Goal: Task Accomplishment & Management: Use online tool/utility

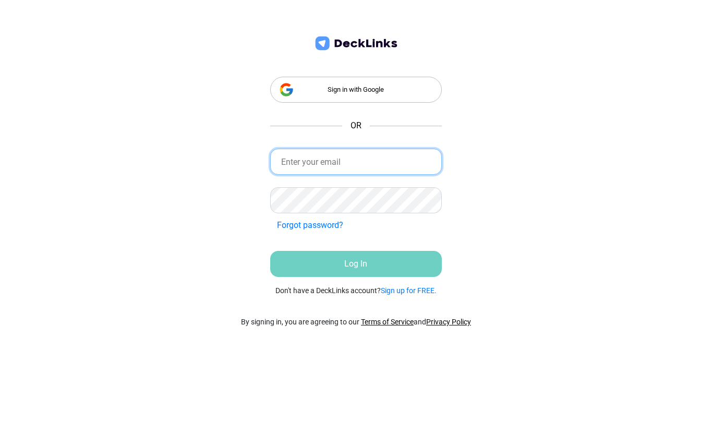
click at [294, 158] on input "email" at bounding box center [356, 162] width 172 height 26
type input "H"
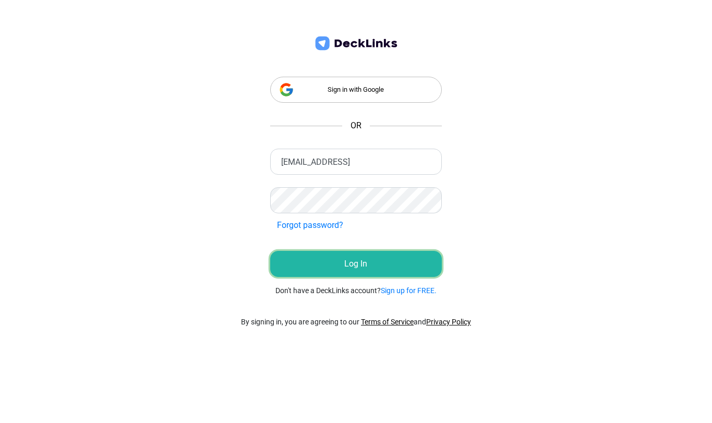
click at [307, 261] on button "Log In" at bounding box center [356, 264] width 172 height 26
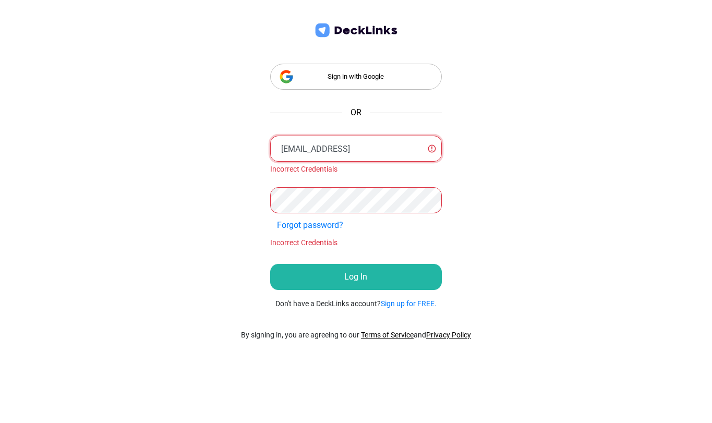
click at [387, 152] on input "[EMAIL_ADDRESS]" at bounding box center [356, 149] width 172 height 26
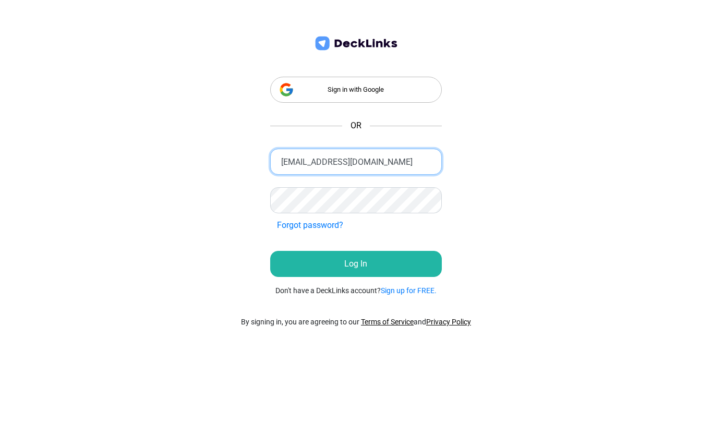
type input "[EMAIL_ADDRESS][DOMAIN_NAME]"
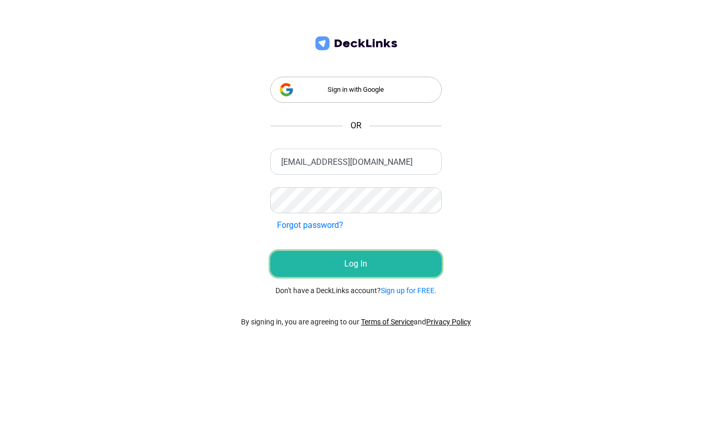
click at [322, 267] on button "Log In" at bounding box center [356, 264] width 172 height 26
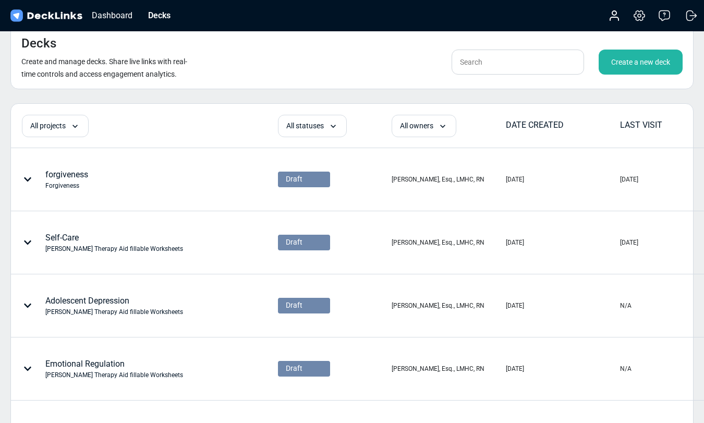
click at [644, 62] on div "Create a new deck" at bounding box center [641, 62] width 84 height 25
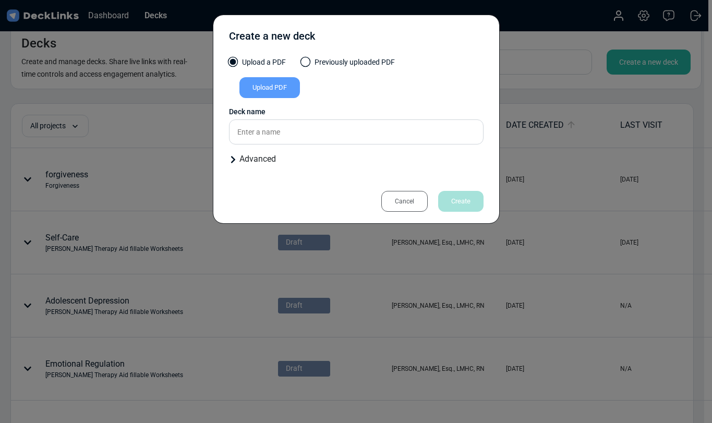
drag, startPoint x: 250, startPoint y: 158, endPoint x: 257, endPoint y: 158, distance: 6.8
click at [254, 160] on div "Advanced" at bounding box center [356, 159] width 254 height 13
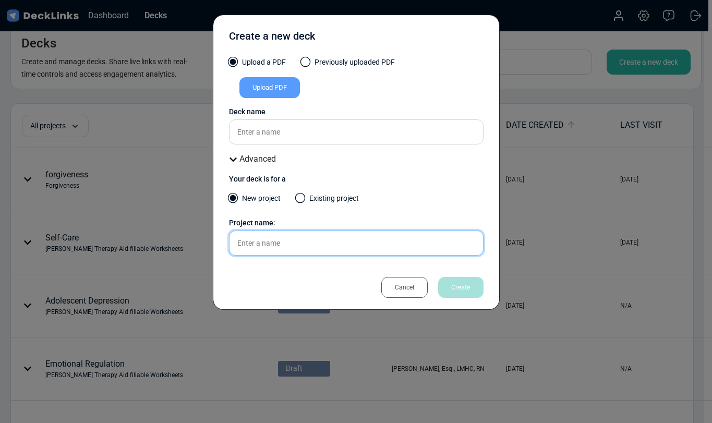
click at [238, 244] on input "text" at bounding box center [356, 242] width 254 height 25
type input "BE HOLY BE PERFECT"
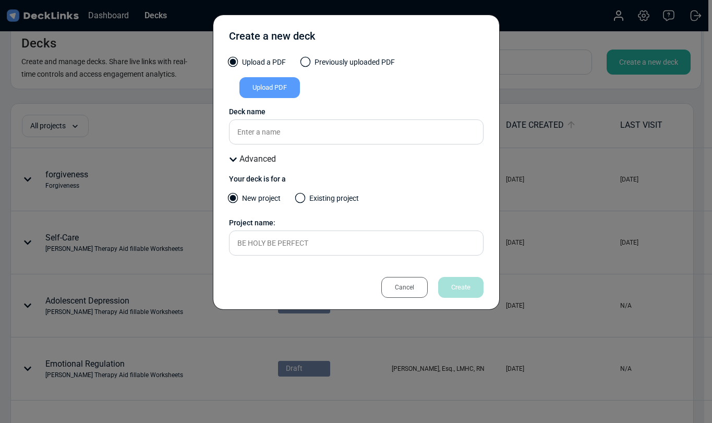
click at [300, 277] on div "Cancel Create" at bounding box center [356, 287] width 254 height 21
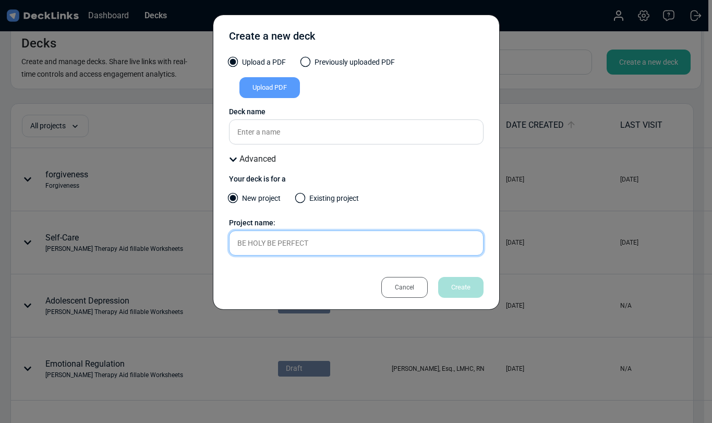
drag, startPoint x: 310, startPoint y: 243, endPoint x: 212, endPoint y: 241, distance: 98.1
click at [213, 241] on div "Create a new deck Upload a PDF Previously uploaded PDF Upload PDF Uploaded by A…" at bounding box center [356, 162] width 287 height 295
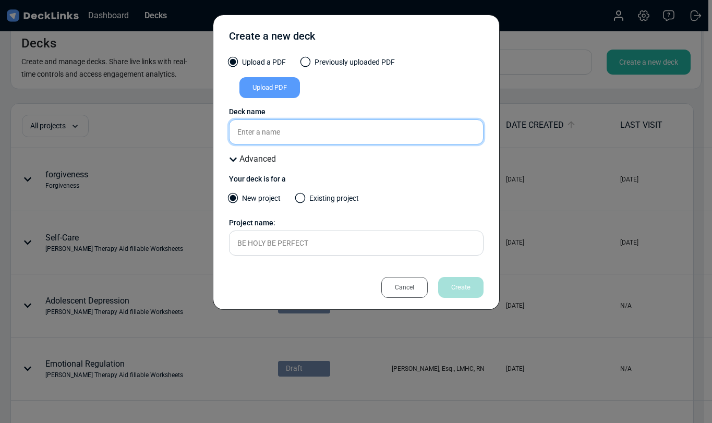
click at [247, 128] on input "text" at bounding box center [356, 131] width 254 height 25
click at [240, 133] on input "text" at bounding box center [356, 131] width 254 height 25
paste input "BE HOLY BE PERFECT"
type input "BE HOLY BE PERFECT"
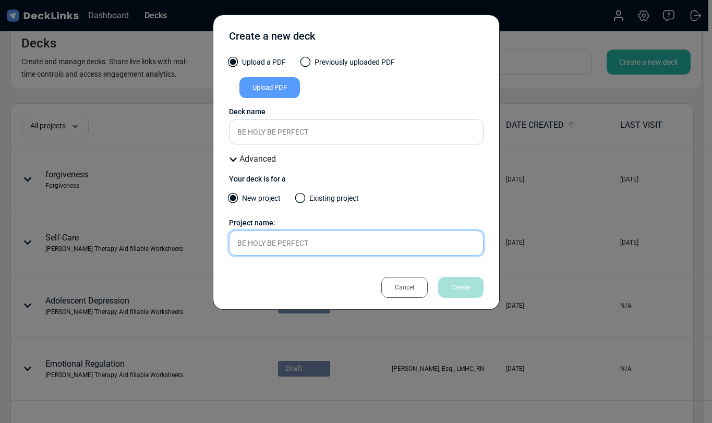
click at [312, 244] on input "BE HOLY BE PERFECT" at bounding box center [356, 242] width 254 height 25
drag, startPoint x: 252, startPoint y: 241, endPoint x: 187, endPoint y: 230, distance: 66.0
click at [183, 232] on div "Create a new deck Upload a PDF Previously uploaded PDF Upload PDF Uploaded by A…" at bounding box center [356, 211] width 712 height 423
type input "COMMUNIONING WITH [DEMOGRAPHIC_DATA]"
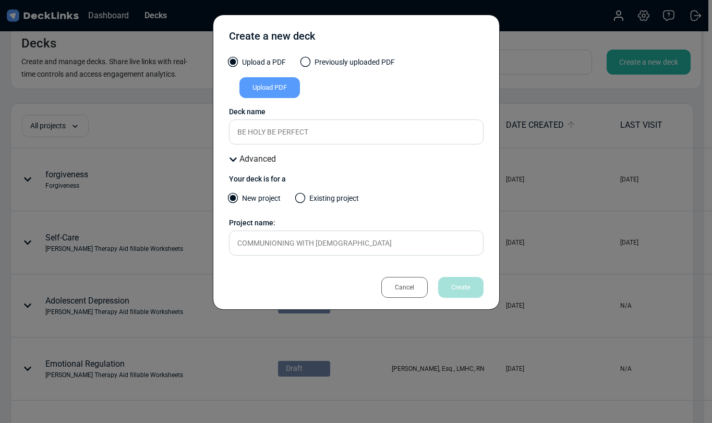
drag, startPoint x: 311, startPoint y: 284, endPoint x: 305, endPoint y: 282, distance: 7.0
click at [310, 283] on div "Cancel Create" at bounding box center [356, 287] width 254 height 21
click at [329, 282] on div "Cancel Create" at bounding box center [356, 287] width 254 height 21
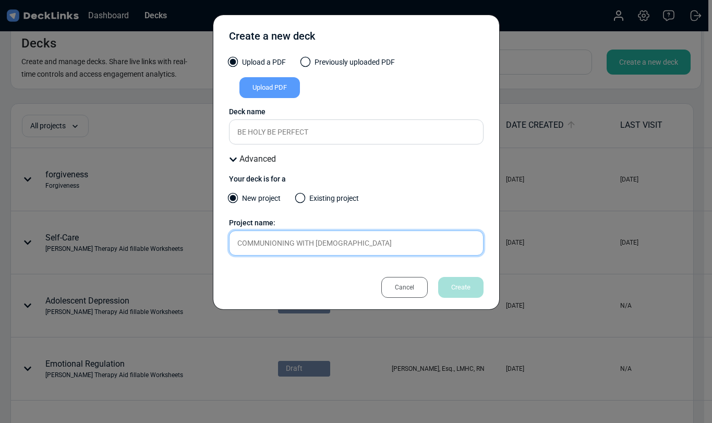
click at [339, 250] on input "COMMUNIONING WITH [DEMOGRAPHIC_DATA]" at bounding box center [356, 242] width 254 height 25
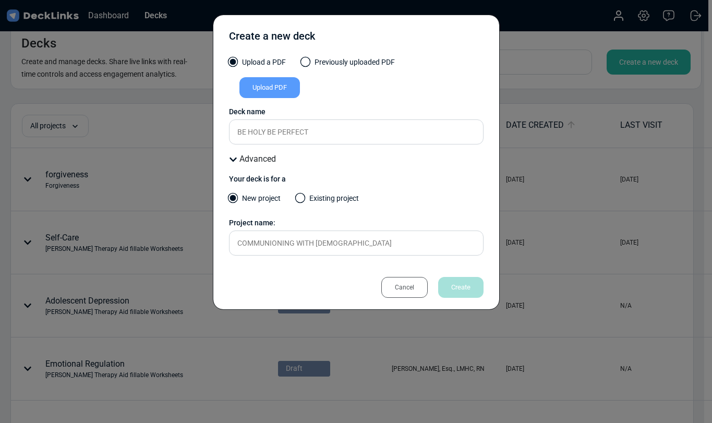
click at [401, 288] on div "Cancel" at bounding box center [404, 287] width 46 height 21
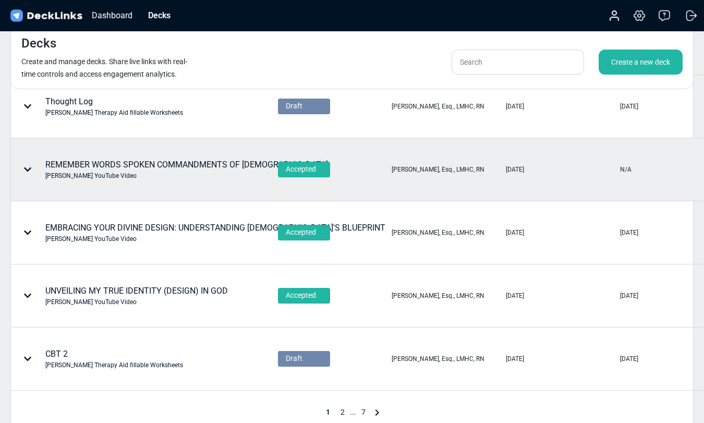
scroll to position [383, 0]
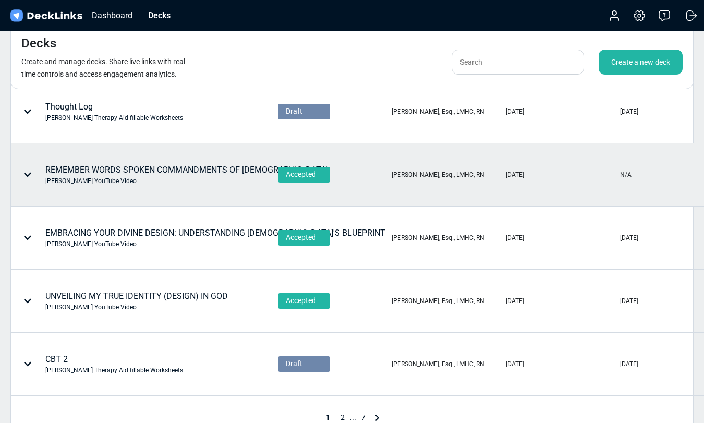
click at [142, 165] on div "REMEMBER WORDS SPOKEN COMMANDMENTS OF [DEMOGRAPHIC_DATA] [PERSON_NAME] YouTube …" at bounding box center [186, 175] width 283 height 22
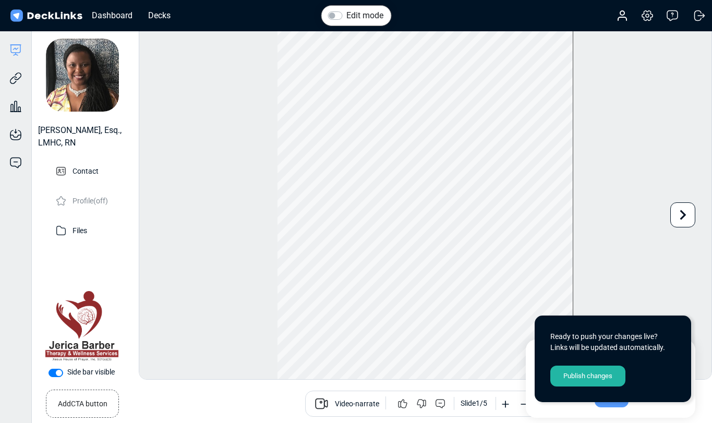
scroll to position [29, 0]
click at [83, 232] on p "Edit files" at bounding box center [86, 229] width 27 height 13
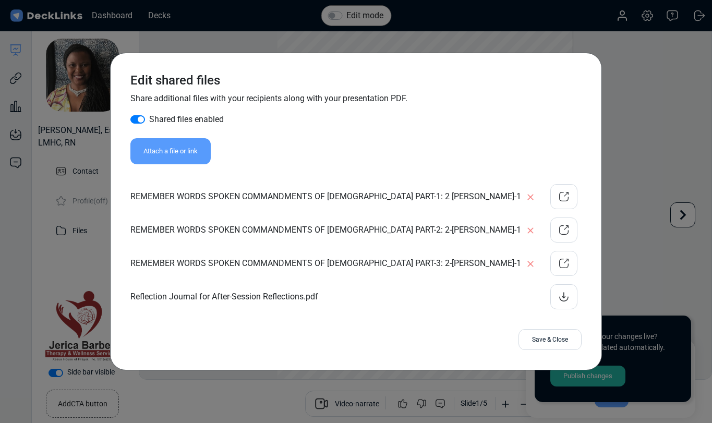
click at [557, 293] on icon at bounding box center [563, 296] width 13 height 13
